Goal: Information Seeking & Learning: Learn about a topic

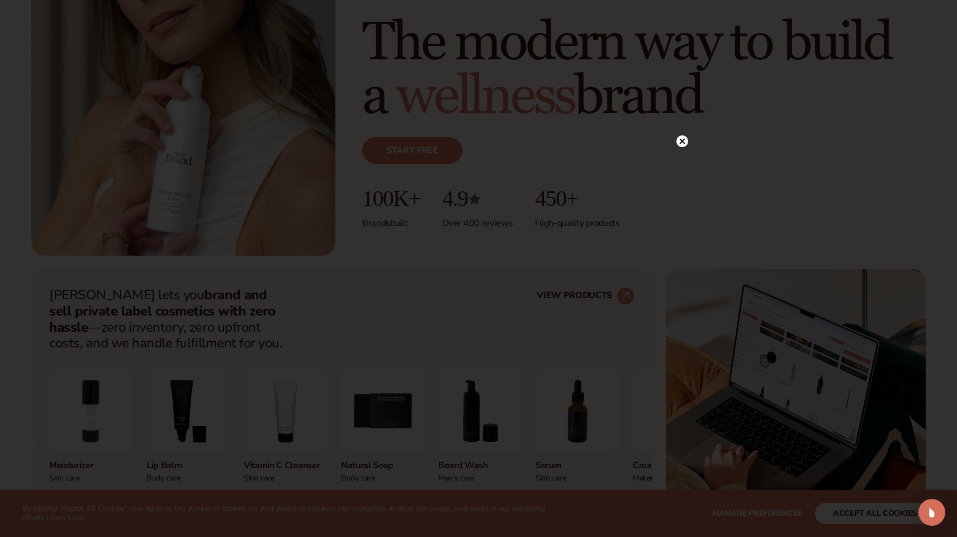
scroll to position [197, 0]
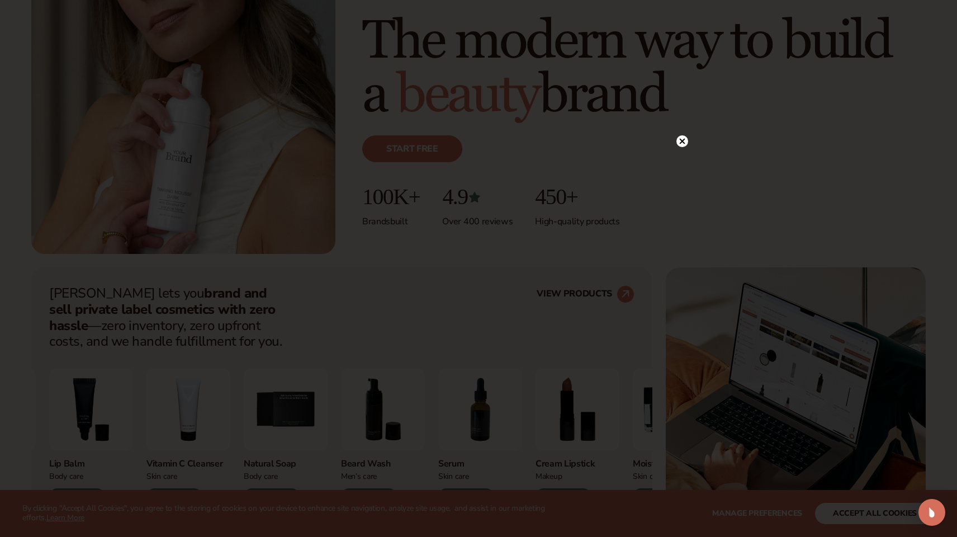
click at [678, 137] on icon at bounding box center [683, 141] width 12 height 12
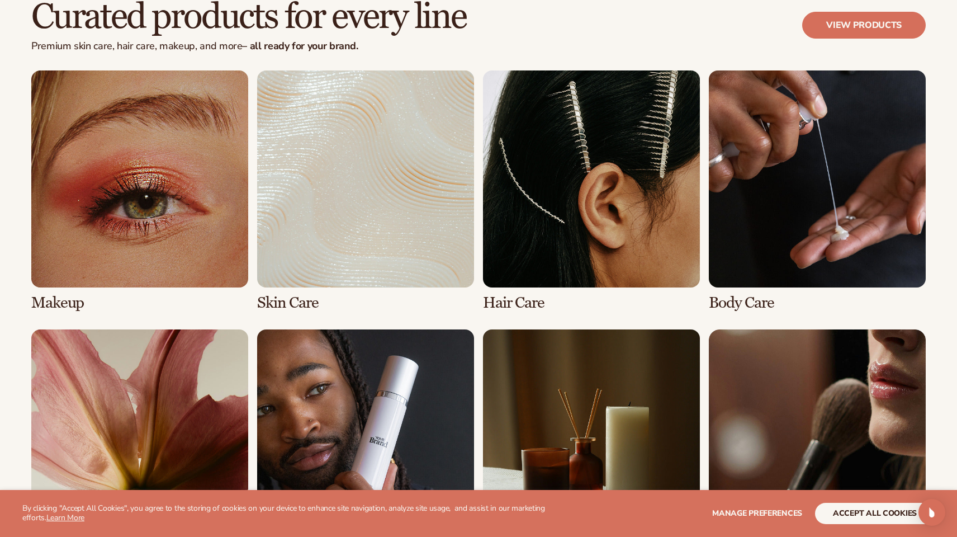
scroll to position [2281, 0]
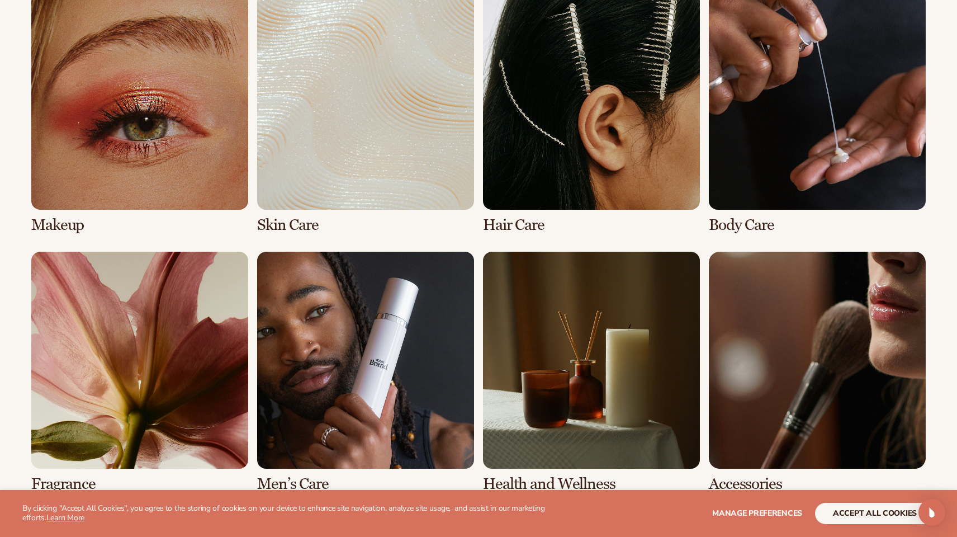
click at [568, 350] on link "7 / 8" at bounding box center [591, 372] width 217 height 241
click at [561, 424] on link "7 / 8" at bounding box center [591, 372] width 217 height 241
click at [570, 469] on link "7 / 8" at bounding box center [591, 372] width 217 height 241
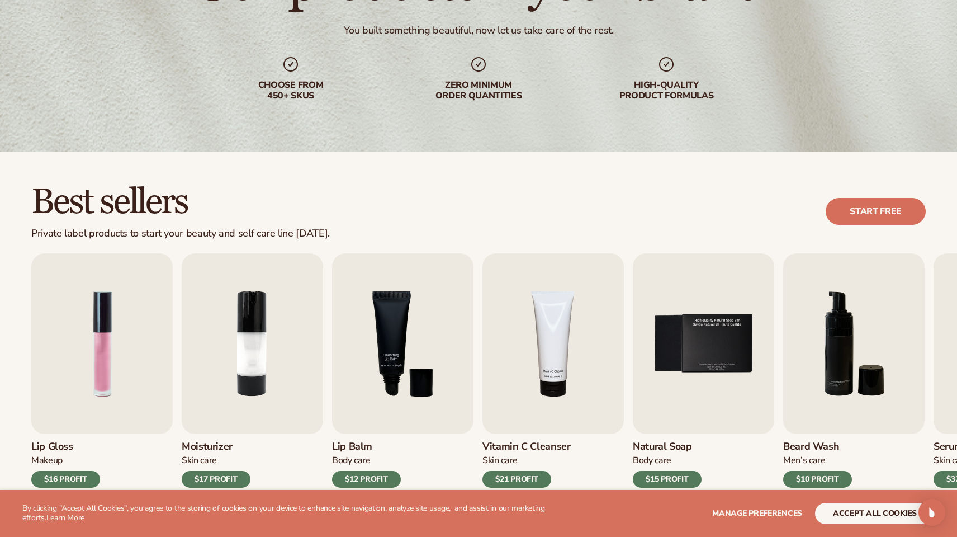
scroll to position [265, 0]
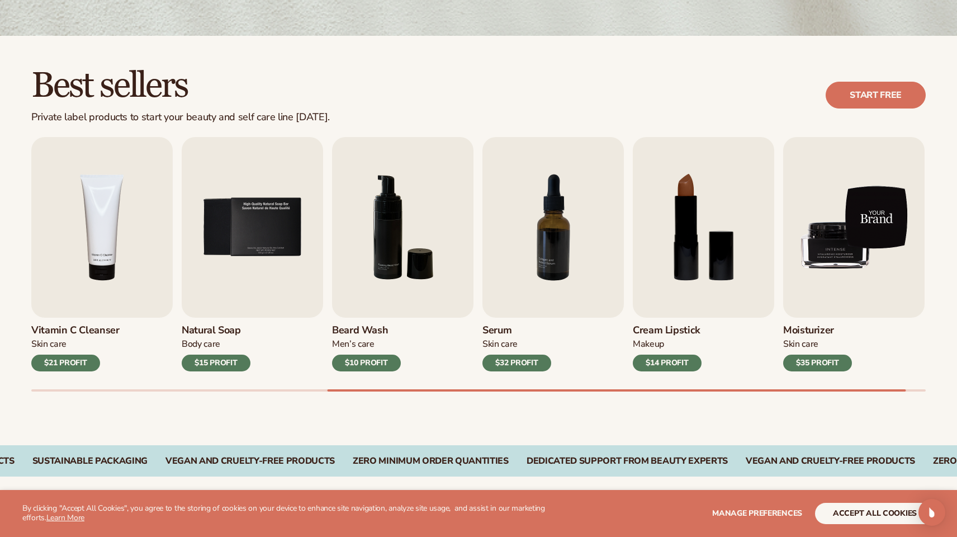
click at [882, 220] on img "9 / 9" at bounding box center [853, 227] width 141 height 181
click at [844, 255] on img "9 / 9" at bounding box center [853, 227] width 141 height 181
click at [877, 231] on img "9 / 9" at bounding box center [853, 227] width 141 height 181
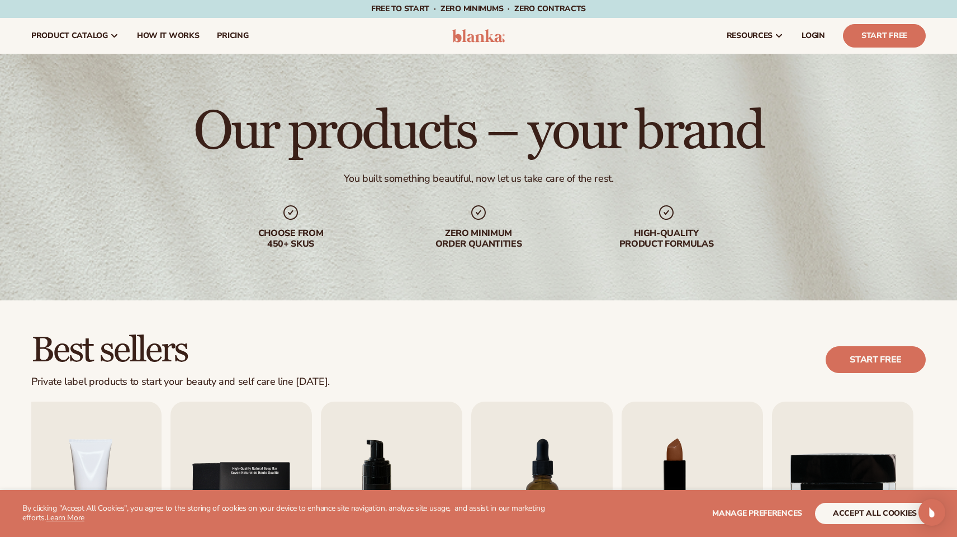
scroll to position [0, 0]
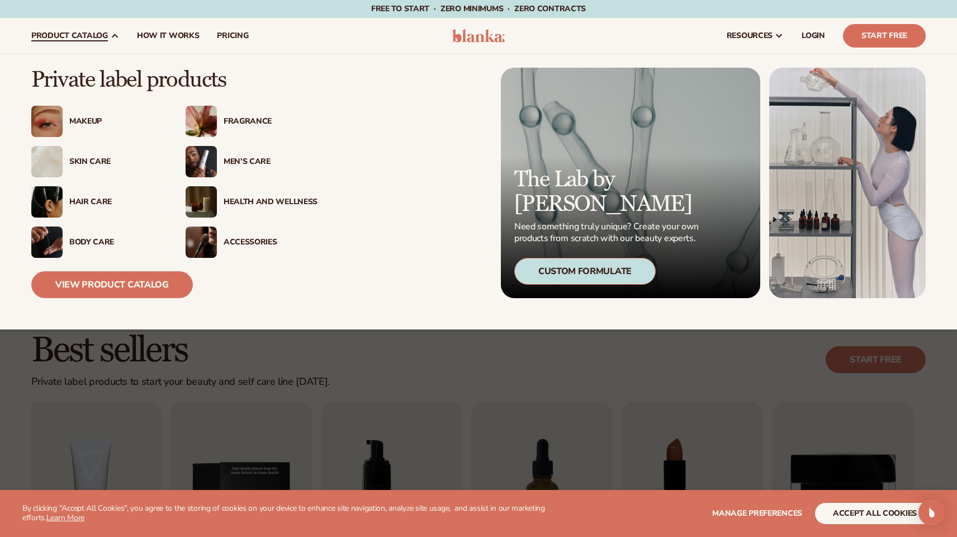
click at [238, 201] on div "Health And Wellness" at bounding box center [271, 202] width 94 height 10
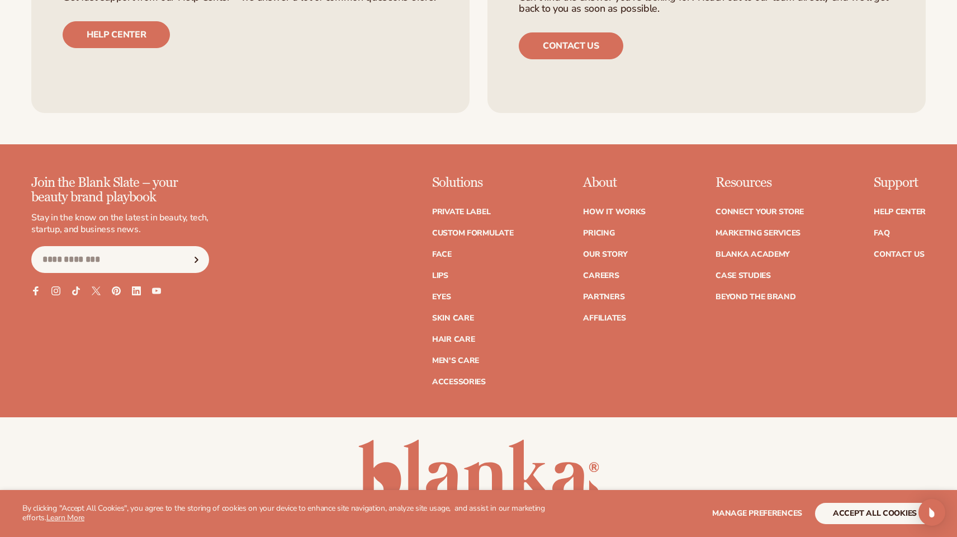
scroll to position [2014, 0]
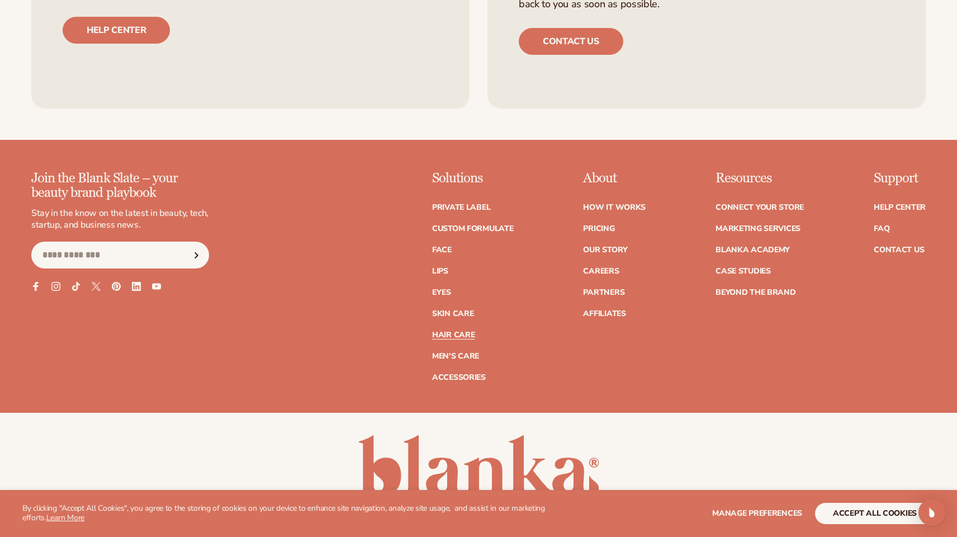
click at [461, 331] on link "Hair Care" at bounding box center [453, 335] width 43 height 8
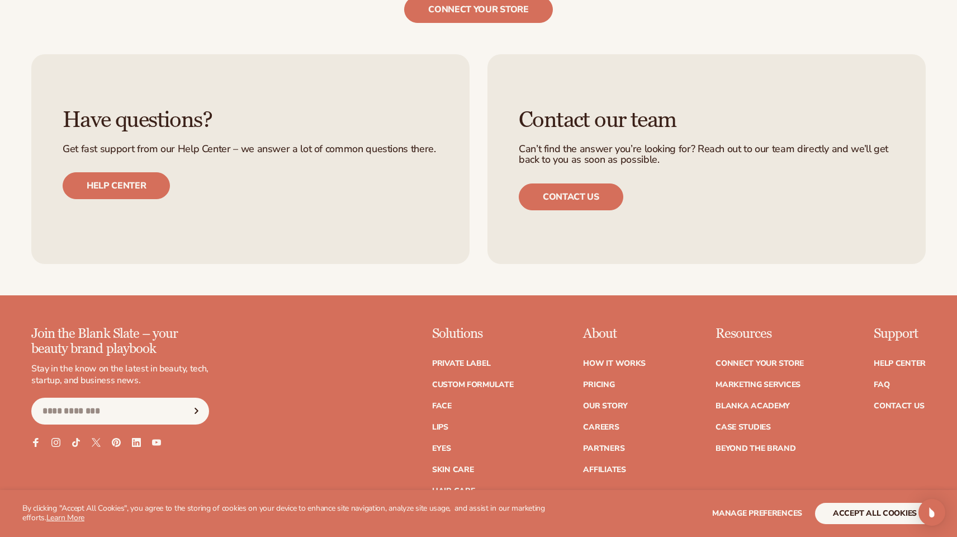
scroll to position [2070, 0]
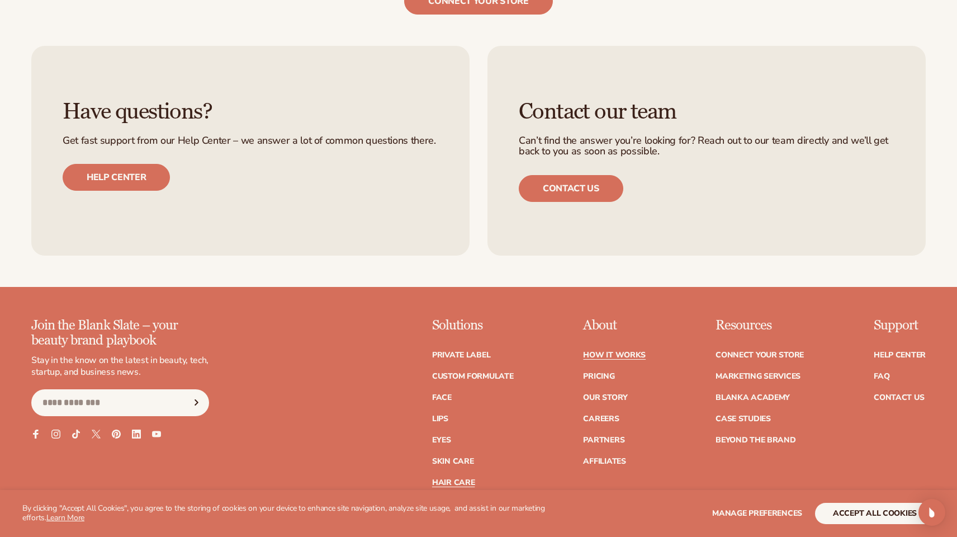
click at [622, 353] on link "How It Works" at bounding box center [614, 355] width 63 height 8
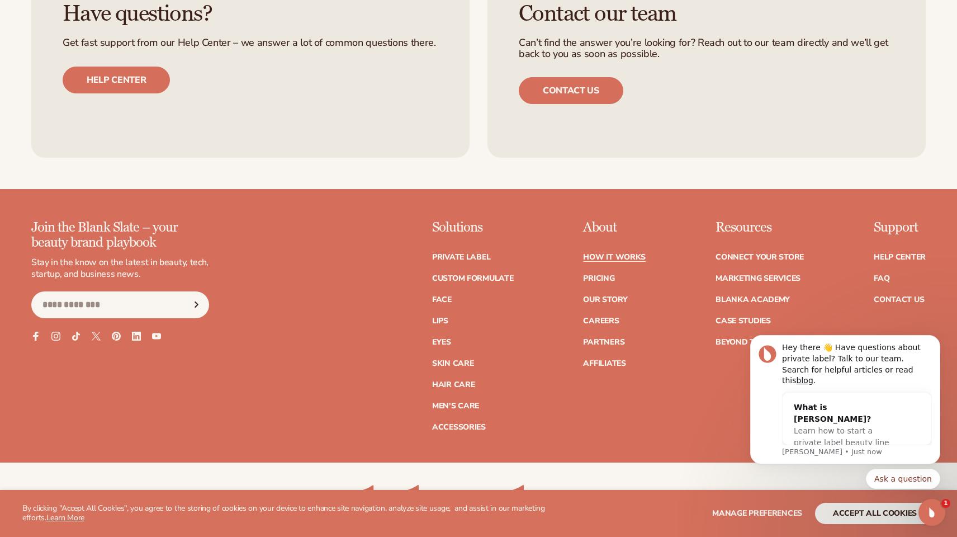
scroll to position [2666, 0]
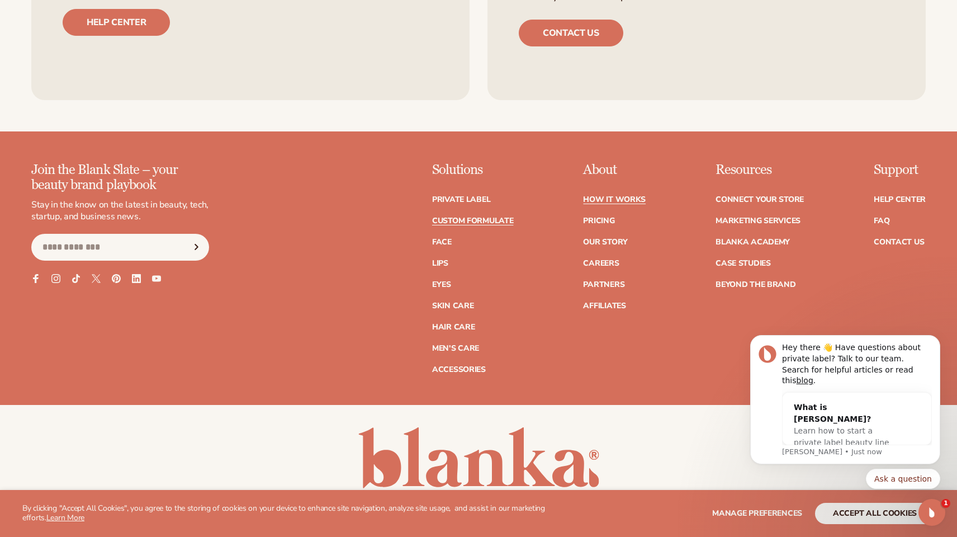
click at [506, 218] on link "Custom formulate" at bounding box center [473, 221] width 82 height 8
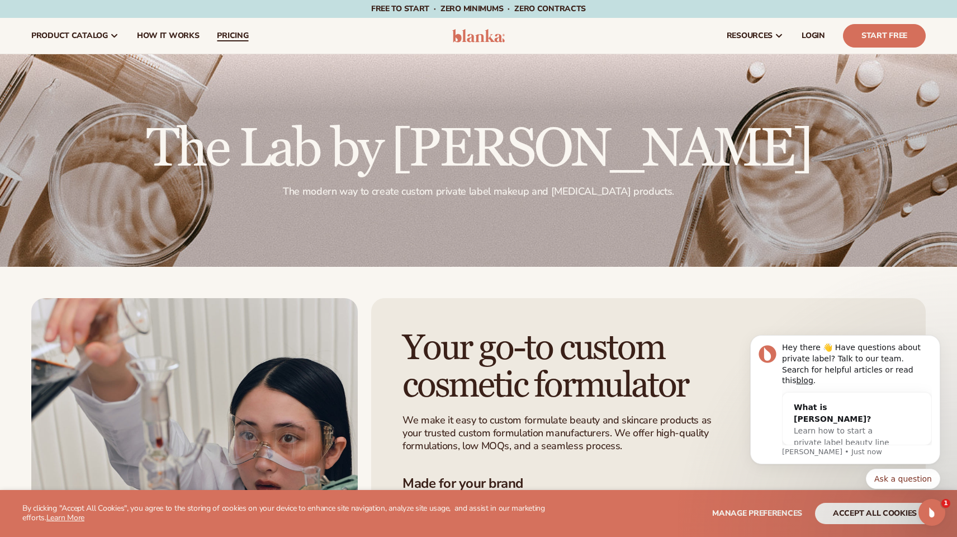
click at [244, 29] on link "pricing" at bounding box center [232, 36] width 49 height 36
